Goal: Transaction & Acquisition: Download file/media

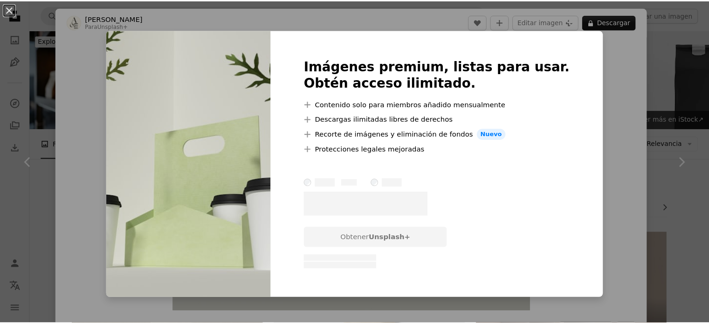
scroll to position [1595, 0]
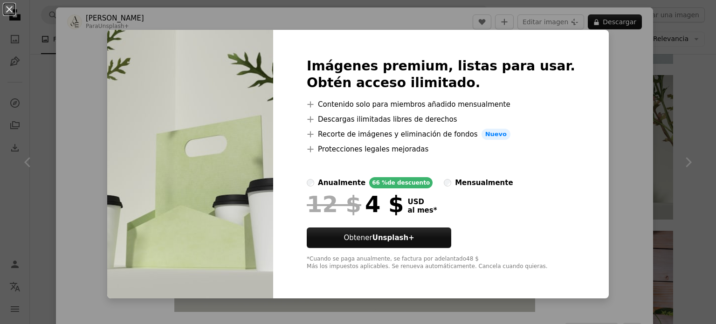
click at [607, 89] on div "An X shape Imágenes premium, listas para usar. Obtén acceso ilimitado. A plus s…" at bounding box center [358, 162] width 716 height 324
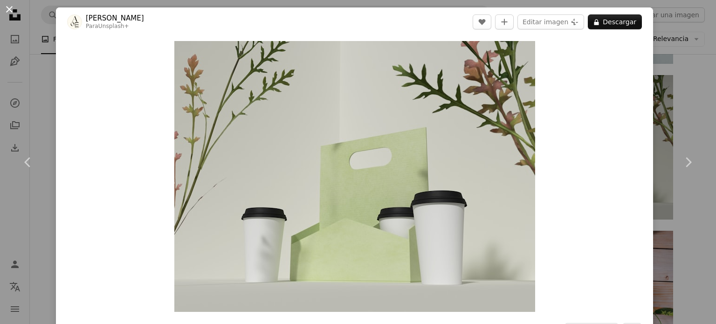
click at [8, 7] on button "An X shape" at bounding box center [9, 9] width 11 height 11
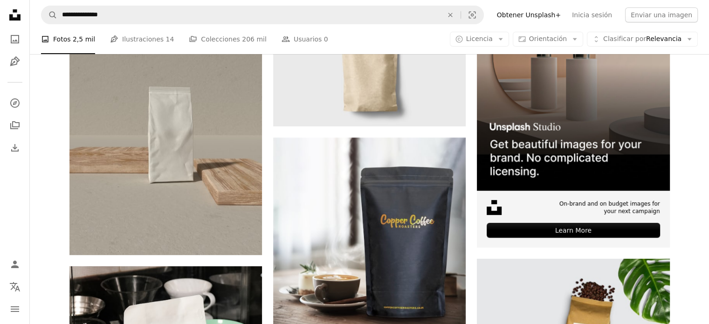
scroll to position [358, 0]
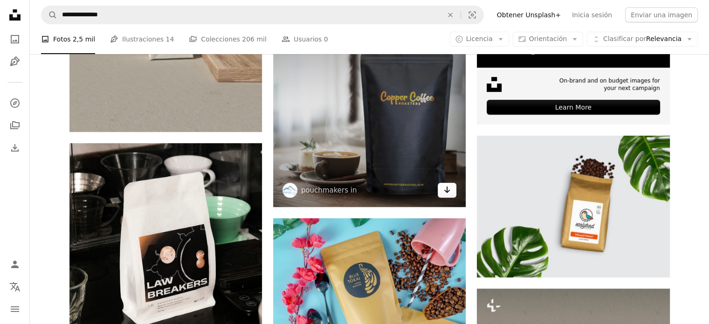
click at [442, 184] on link "Arrow pointing down" at bounding box center [447, 190] width 19 height 15
